Goal: Information Seeking & Learning: Learn about a topic

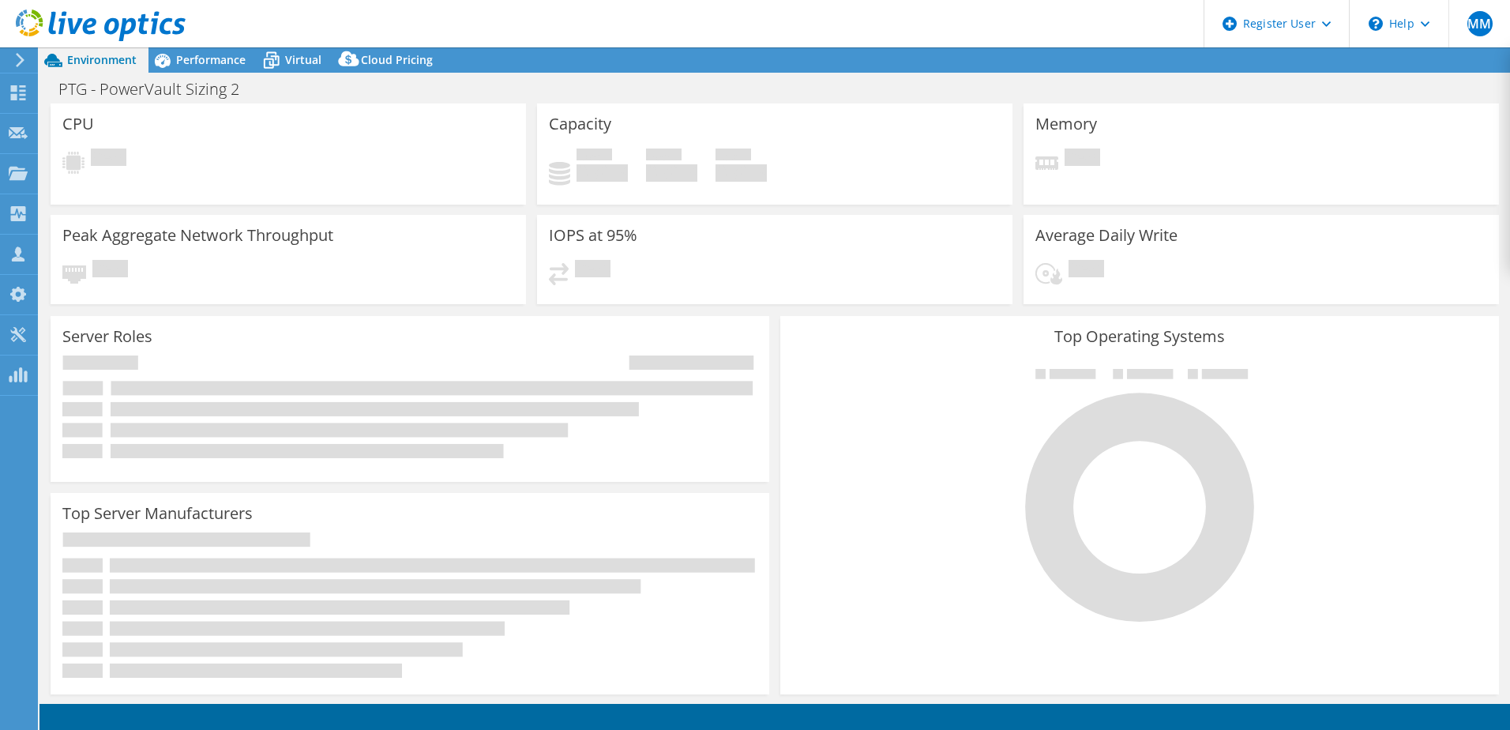
select select "USD"
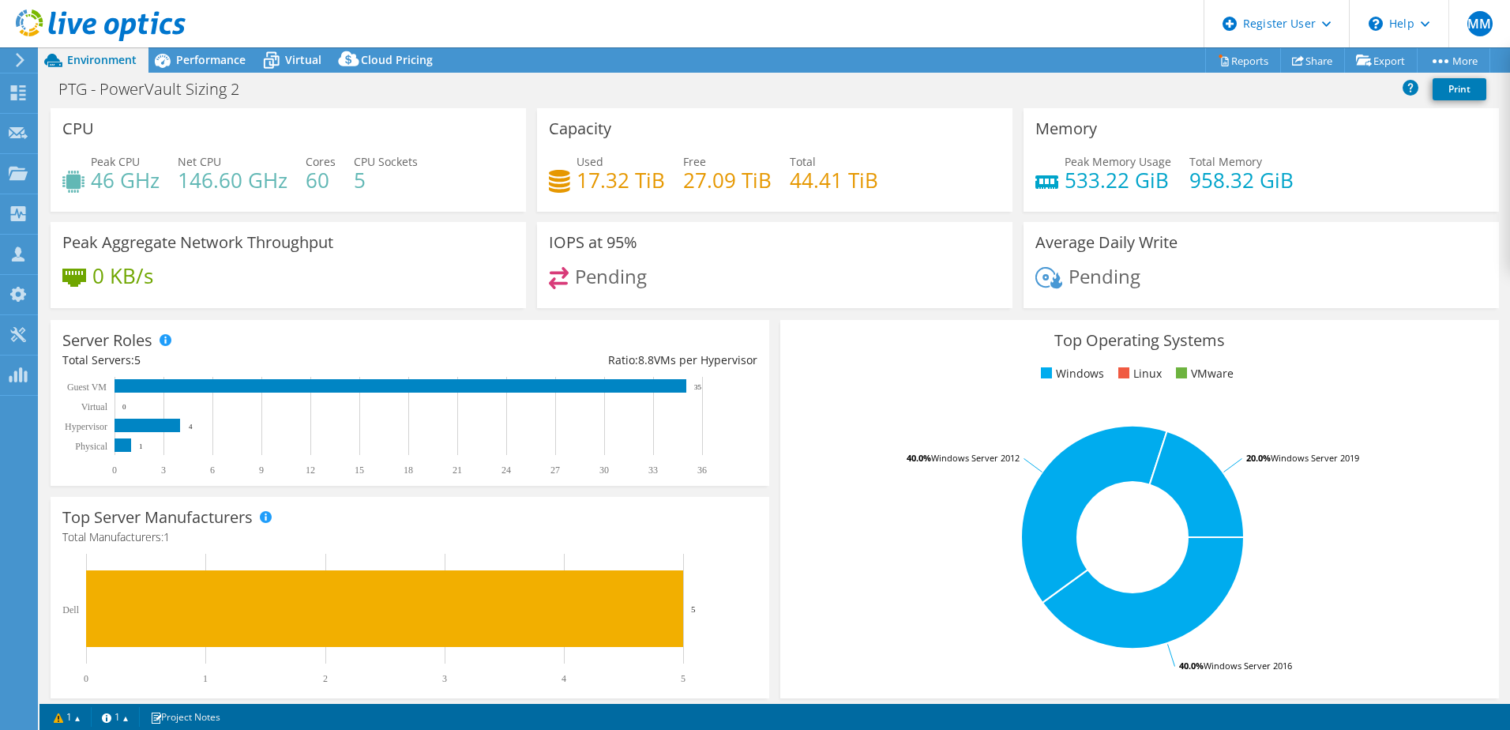
click at [623, 176] on h4 "17.32 TiB" at bounding box center [620, 179] width 88 height 17
drag, startPoint x: 661, startPoint y: 183, endPoint x: 575, endPoint y: 182, distance: 86.1
click at [575, 182] on div "Used 17.32 TiB Free 27.09 TiB Total 44.41 TiB" at bounding box center [775, 178] width 452 height 51
copy div "17.32 TiB"
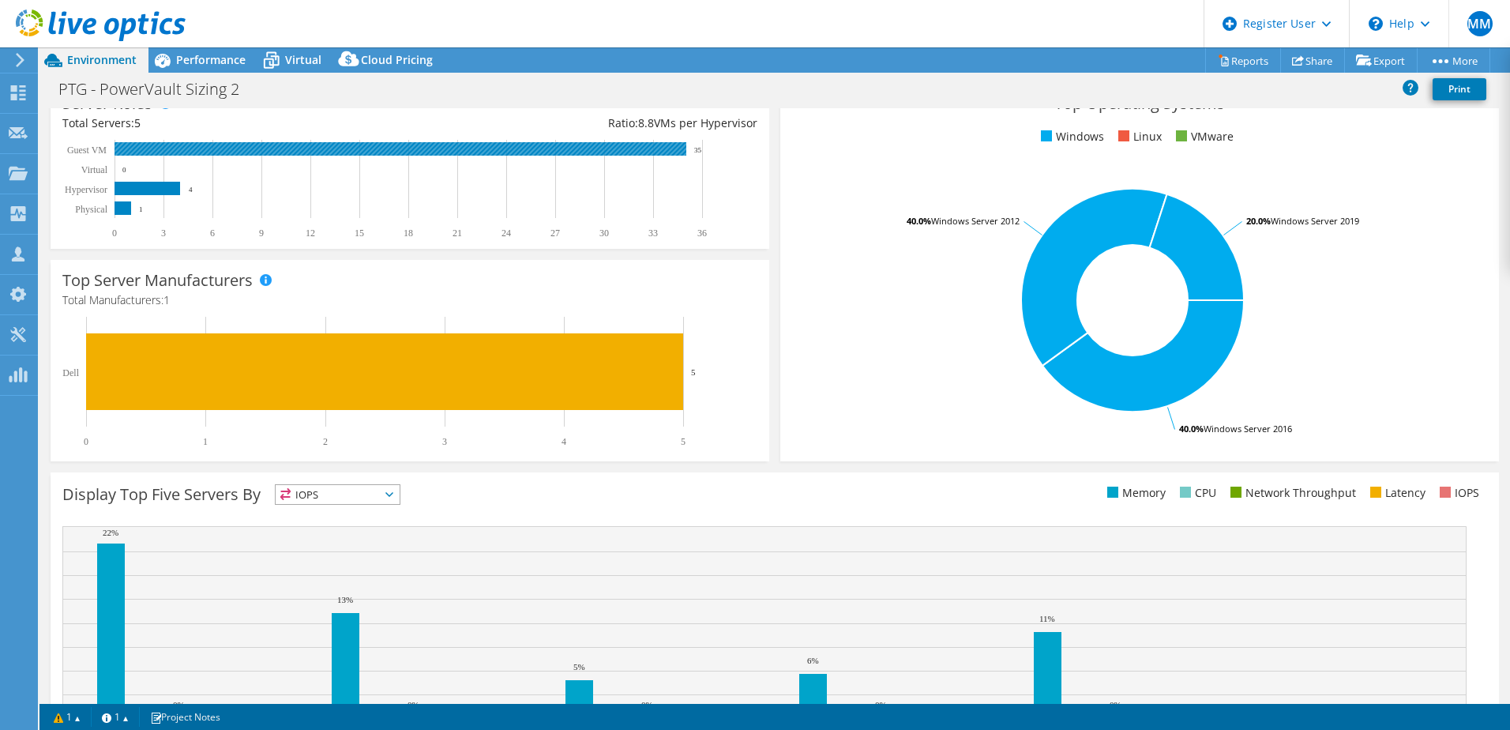
scroll to position [325, 0]
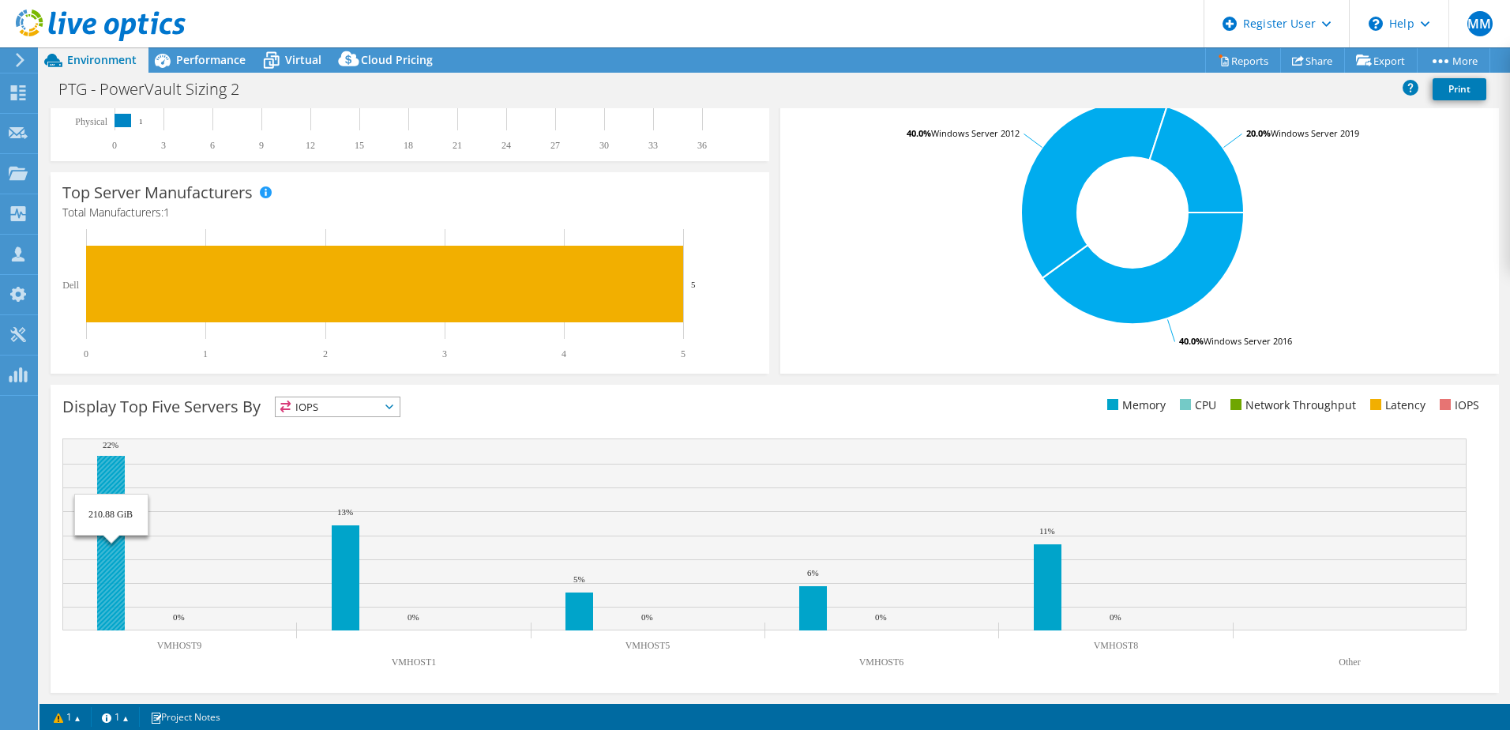
drag, startPoint x: 554, startPoint y: 637, endPoint x: 104, endPoint y: 606, distance: 450.3
click at [104, 606] on icon "VMHOST9 VMHOST1 VMHOST5 VMHOST6 VMHOST8 Other 22% 13% 5% 6% 11% 0% 0% 0% 0% 0%" at bounding box center [764, 556] width 1404 height 237
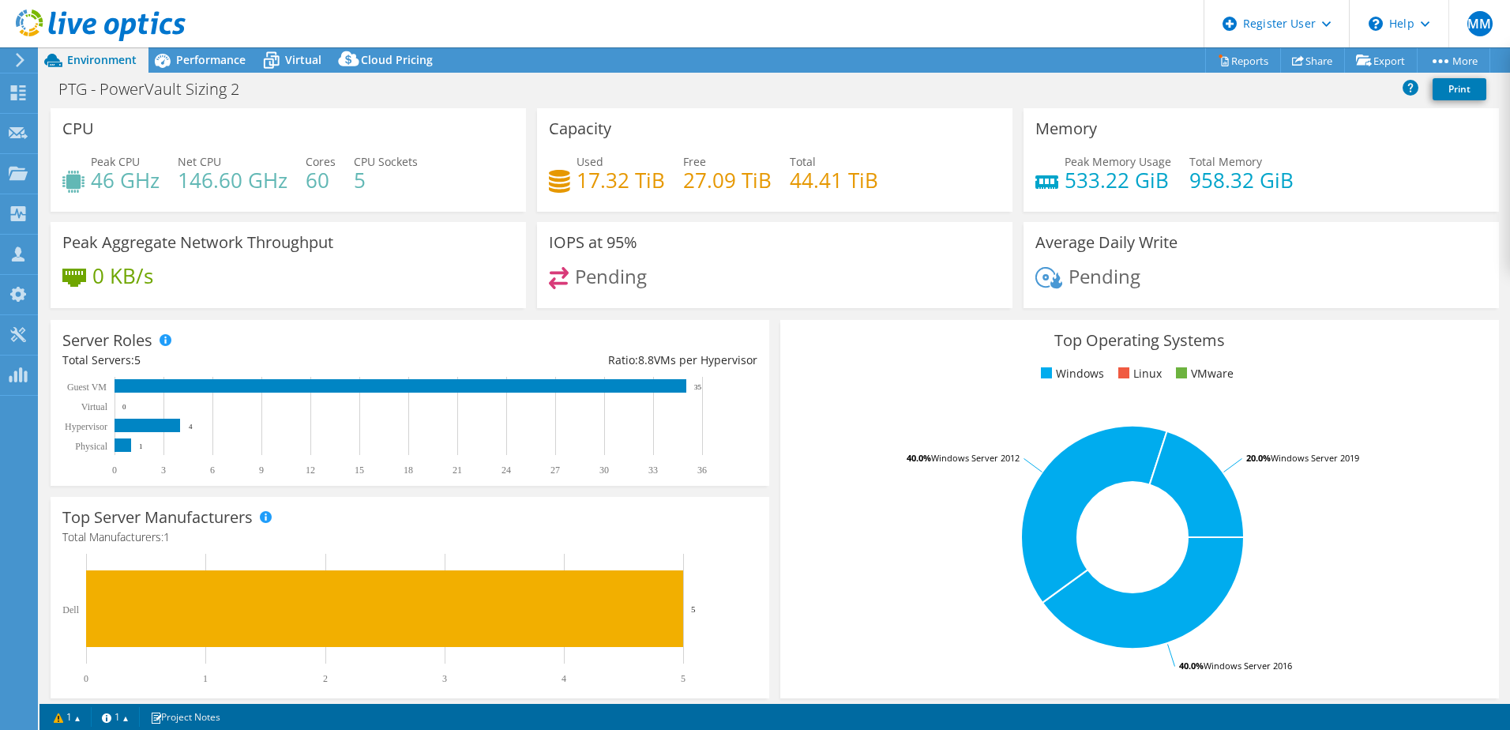
click at [734, 163] on div "Free 27.09 TiB" at bounding box center [727, 171] width 88 height 36
